Goal: Task Accomplishment & Management: Manage account settings

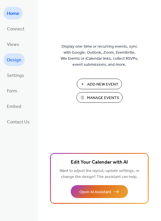
click at [14, 58] on span "Design" at bounding box center [14, 60] width 14 height 9
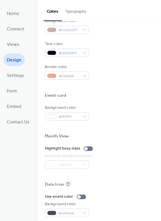
scroll to position [245, 0]
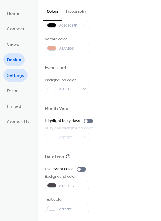
click at [15, 77] on span "Settings" at bounding box center [15, 75] width 17 height 9
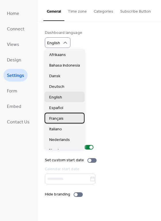
click at [60, 118] on span "Français" at bounding box center [56, 119] width 14 height 6
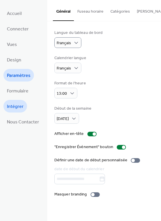
click at [19, 105] on span "Intégrer" at bounding box center [15, 106] width 17 height 9
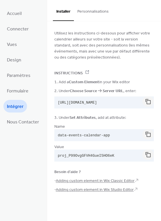
click at [92, 12] on button "Personnalisations" at bounding box center [93, 10] width 38 height 20
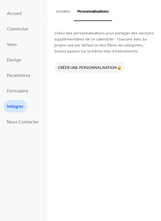
click at [61, 11] on button "Installer" at bounding box center [63, 10] width 21 height 20
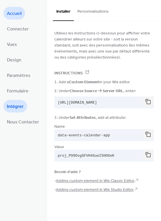
click at [11, 15] on span "Accueil" at bounding box center [14, 13] width 15 height 9
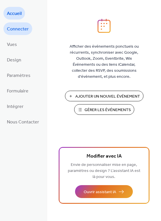
click at [22, 30] on span "Connecter" at bounding box center [18, 29] width 22 height 9
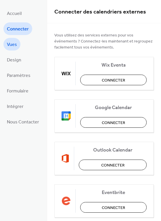
click at [14, 44] on span "Vues" at bounding box center [12, 44] width 10 height 9
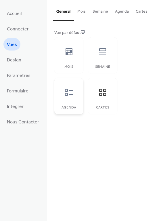
click at [69, 95] on icon at bounding box center [68, 92] width 9 height 9
click at [73, 57] on div at bounding box center [68, 51] width 17 height 17
click at [104, 58] on div at bounding box center [102, 51] width 17 height 17
click at [101, 95] on icon at bounding box center [102, 92] width 9 height 9
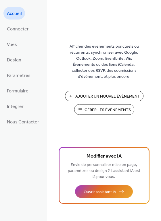
click at [101, 109] on span "Gérer les Événements" at bounding box center [107, 110] width 46 height 6
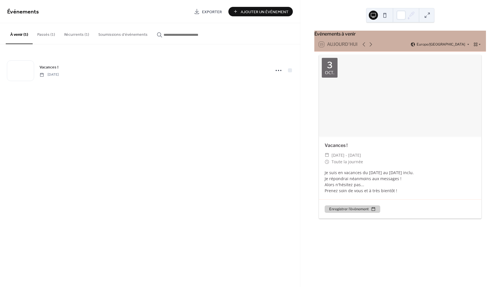
click at [80, 34] on button "Récurrents (1)" at bounding box center [77, 33] width 34 height 20
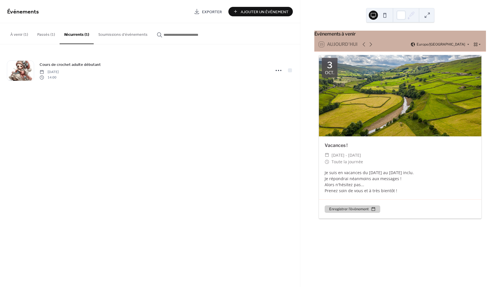
click at [120, 34] on button "Soumissions d'événements" at bounding box center [123, 33] width 58 height 20
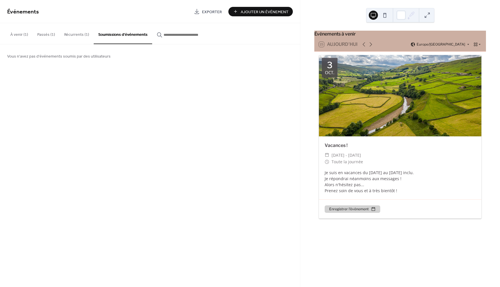
click at [68, 35] on button "Récurrents (1)" at bounding box center [77, 33] width 34 height 20
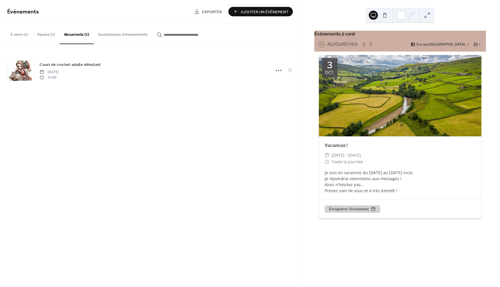
click at [47, 35] on button "Passés (1)" at bounding box center [46, 33] width 27 height 20
click at [21, 35] on button "À venir (1)" at bounding box center [19, 33] width 27 height 20
click at [427, 16] on button at bounding box center [427, 15] width 9 height 9
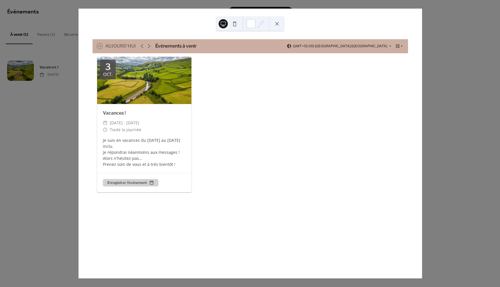
drag, startPoint x: 277, startPoint y: 23, endPoint x: 312, endPoint y: 46, distance: 41.4
click at [316, 22] on div "15 [DATE] Événements à venir (GMT+01:00) [GEOGRAPHIC_DATA]/[GEOGRAPHIC_DATA] [D…" at bounding box center [250, 144] width 344 height 270
click at [136, 141] on div "Je suis en vacances du [DATE] au [DATE] inclu. Je répondrai néanmoins aux messa…" at bounding box center [144, 152] width 95 height 30
click at [277, 24] on button at bounding box center [277, 23] width 9 height 9
